Goal: Contribute content: Add original content to the website for others to see

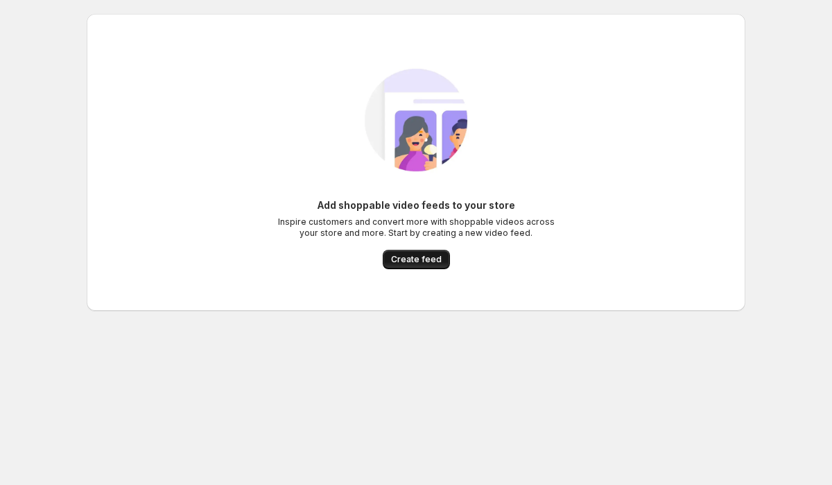
click at [398, 258] on span "Create feed" at bounding box center [416, 259] width 51 height 11
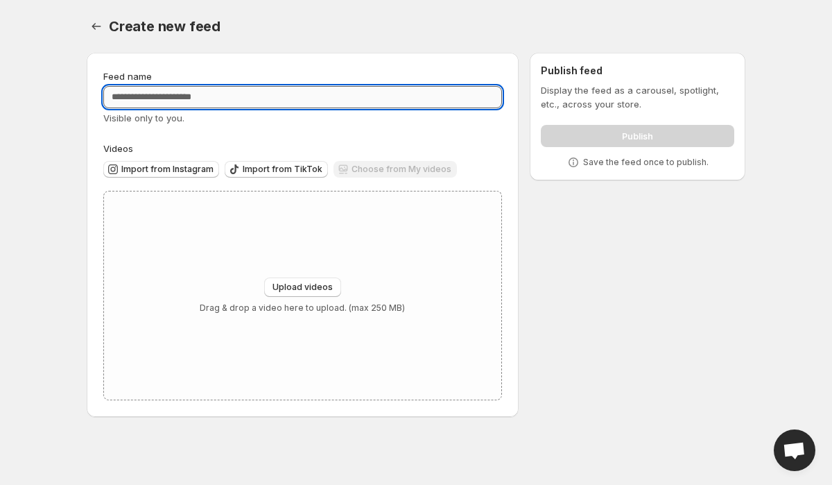
click at [156, 98] on input "Feed name" at bounding box center [302, 97] width 399 height 22
type input "**********"
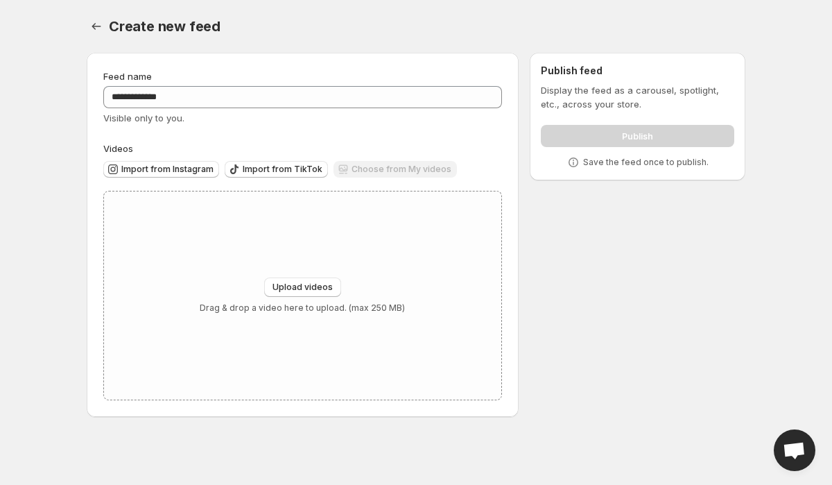
click at [259, 145] on label "Videos" at bounding box center [302, 148] width 399 height 14
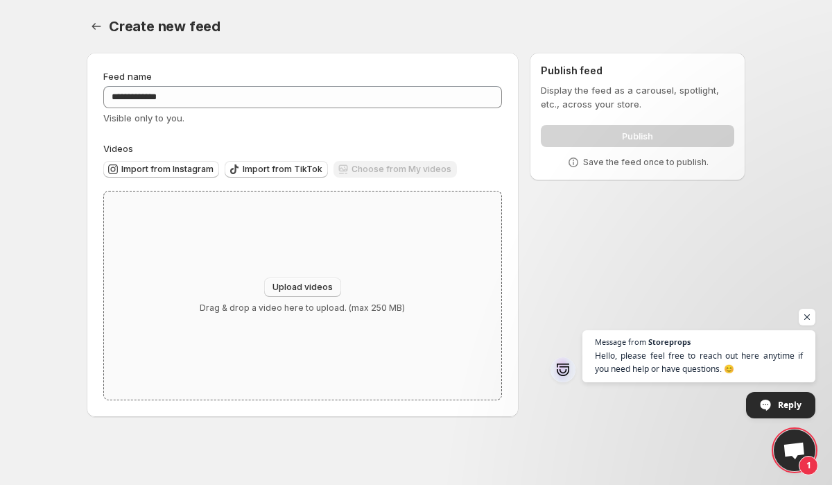
click at [294, 287] on span "Upload videos" at bounding box center [302, 286] width 60 height 11
type input "**********"
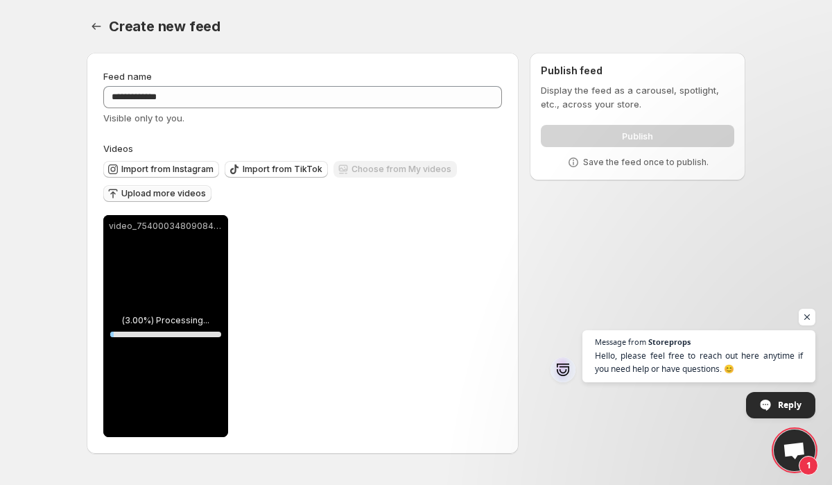
click at [182, 191] on span "Upload more videos" at bounding box center [163, 193] width 85 height 11
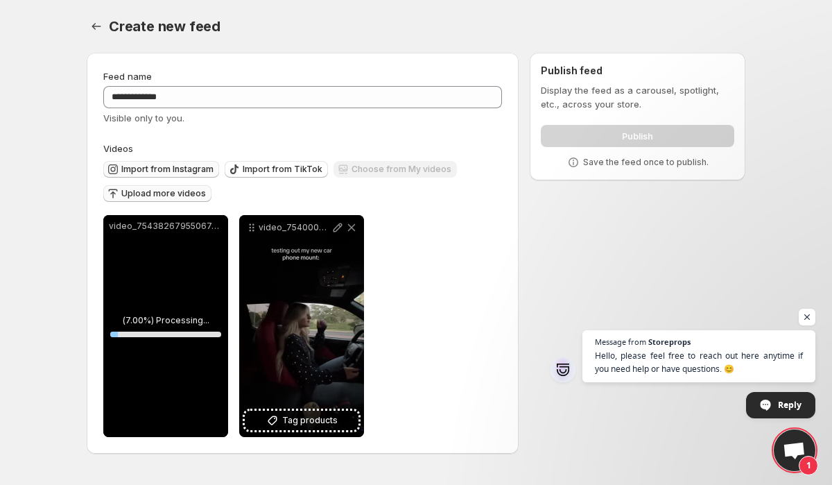
click at [183, 164] on span "Import from Instagram" at bounding box center [167, 169] width 92 height 11
click at [182, 193] on span "Upload more videos" at bounding box center [163, 193] width 85 height 11
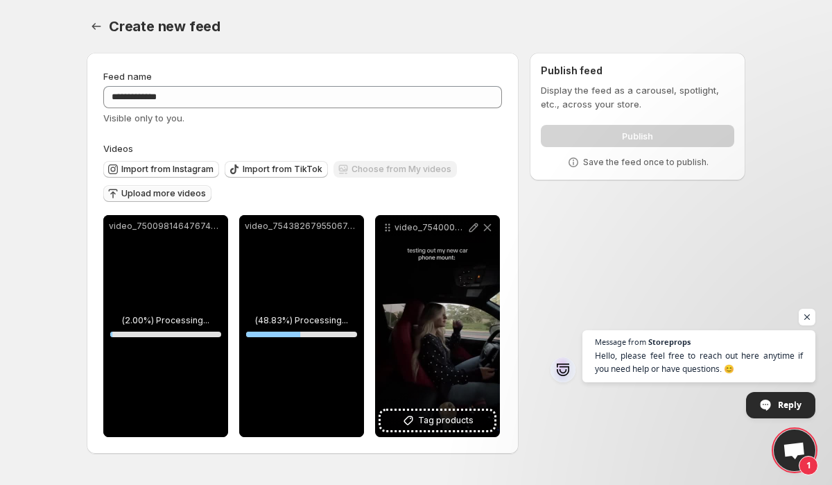
click at [165, 194] on span "Upload more videos" at bounding box center [163, 193] width 85 height 11
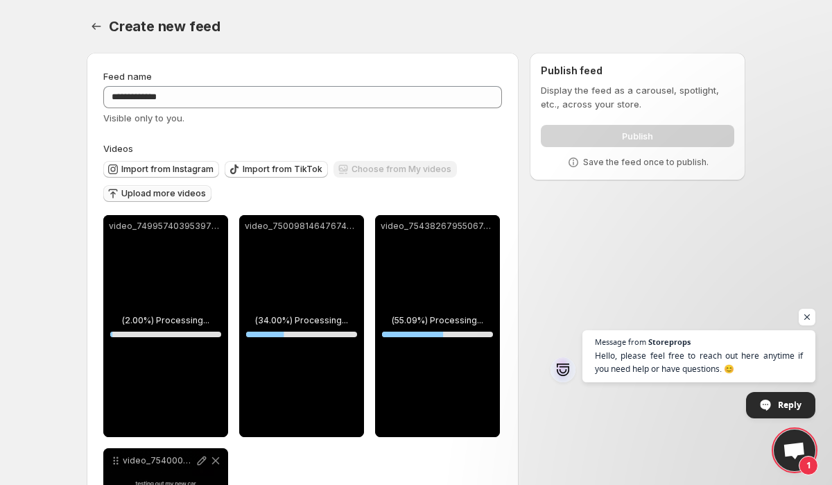
click at [173, 192] on span "Upload more videos" at bounding box center [163, 193] width 85 height 11
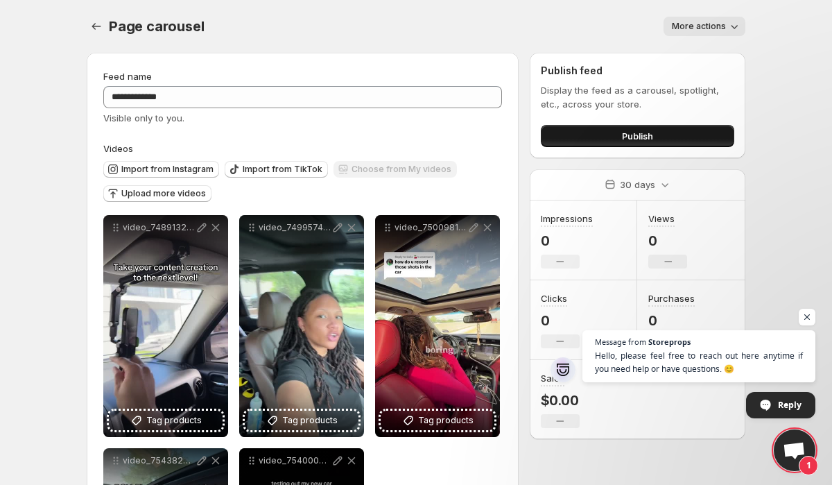
click at [622, 134] on span "Publish" at bounding box center [637, 136] width 31 height 14
